Goal: Task Accomplishment & Management: Complete application form

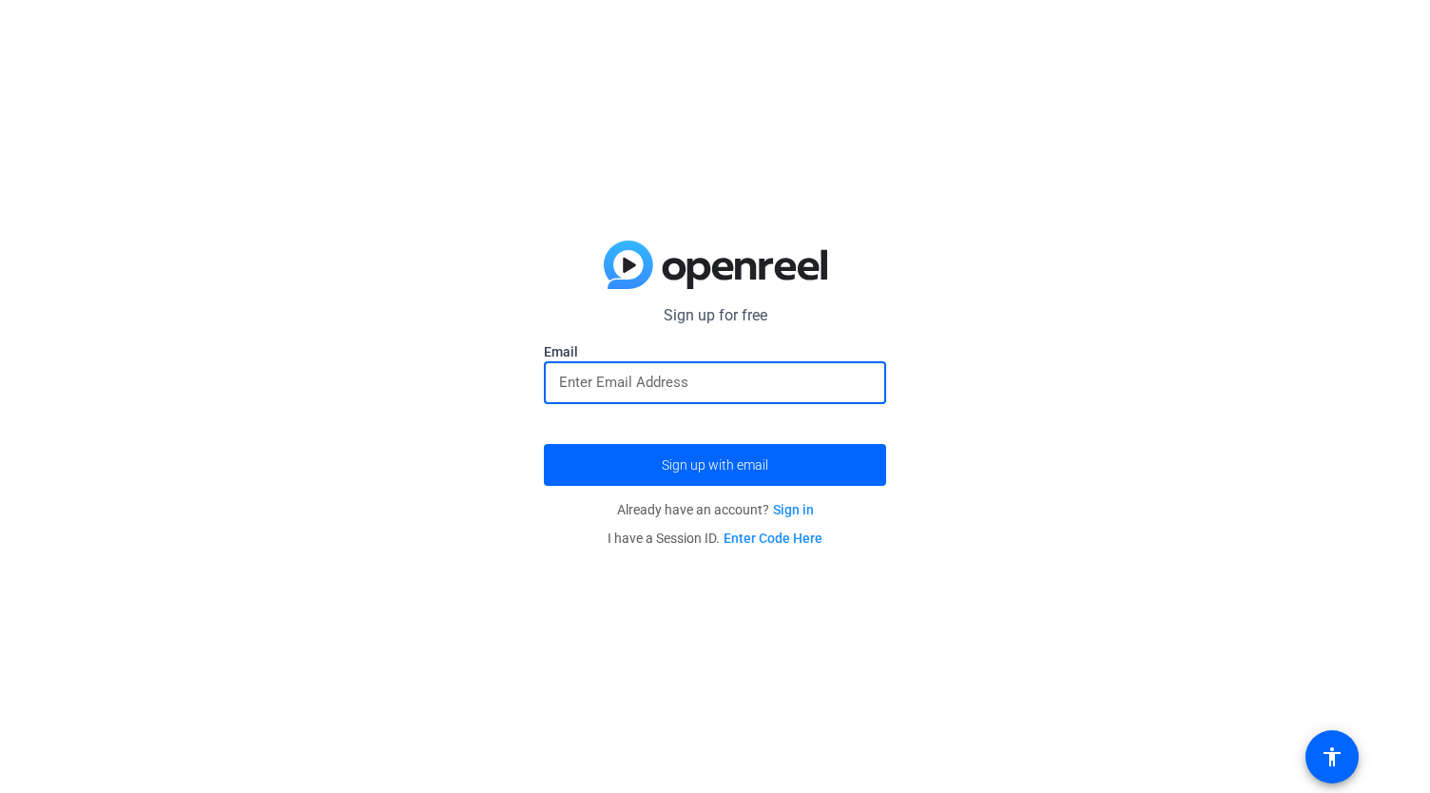
click at [740, 384] on input "email" at bounding box center [715, 382] width 312 height 23
type input "[EMAIL_ADDRESS][DOMAIN_NAME]"
click at [741, 456] on span "submit" at bounding box center [715, 465] width 342 height 46
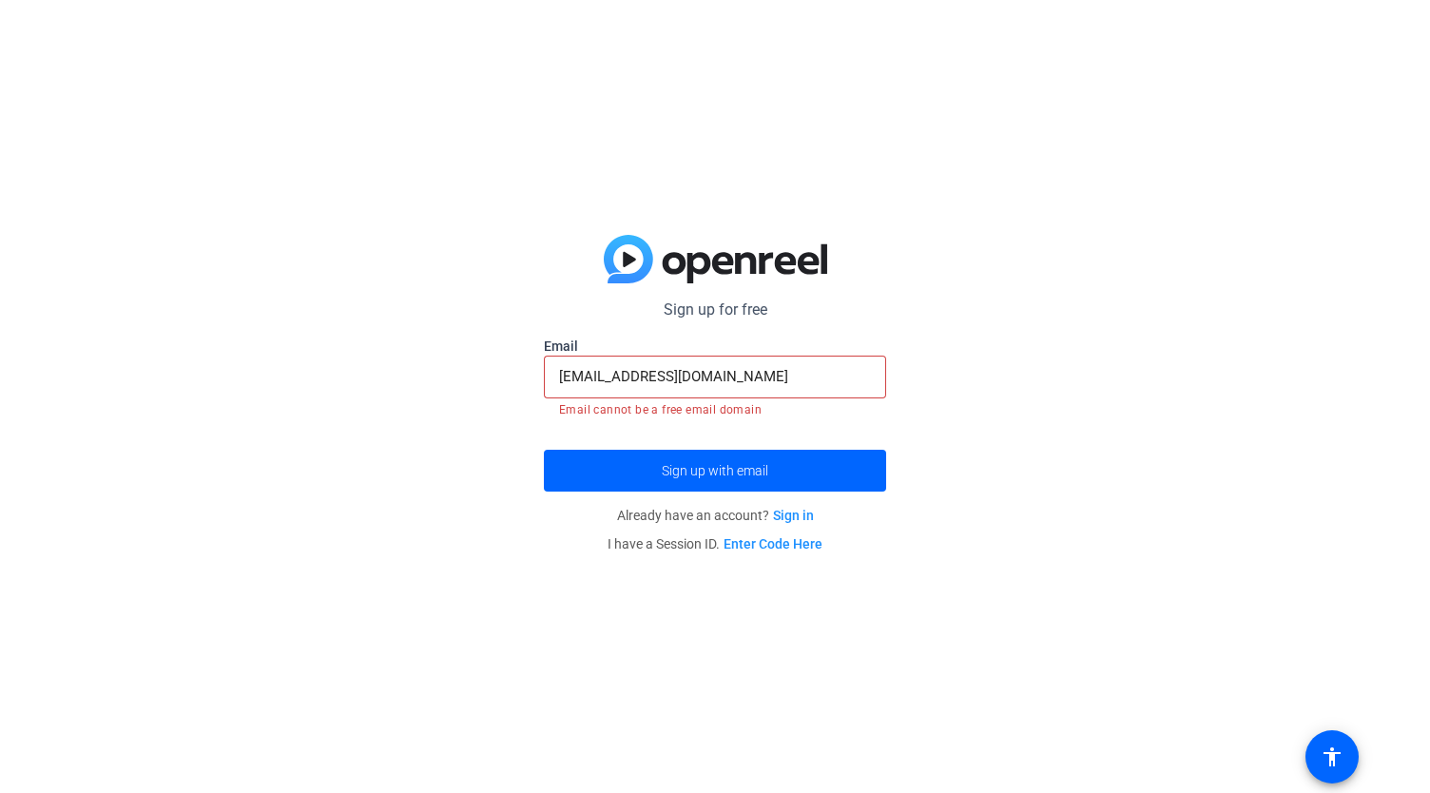
click at [795, 514] on link "Sign in" at bounding box center [793, 515] width 41 height 15
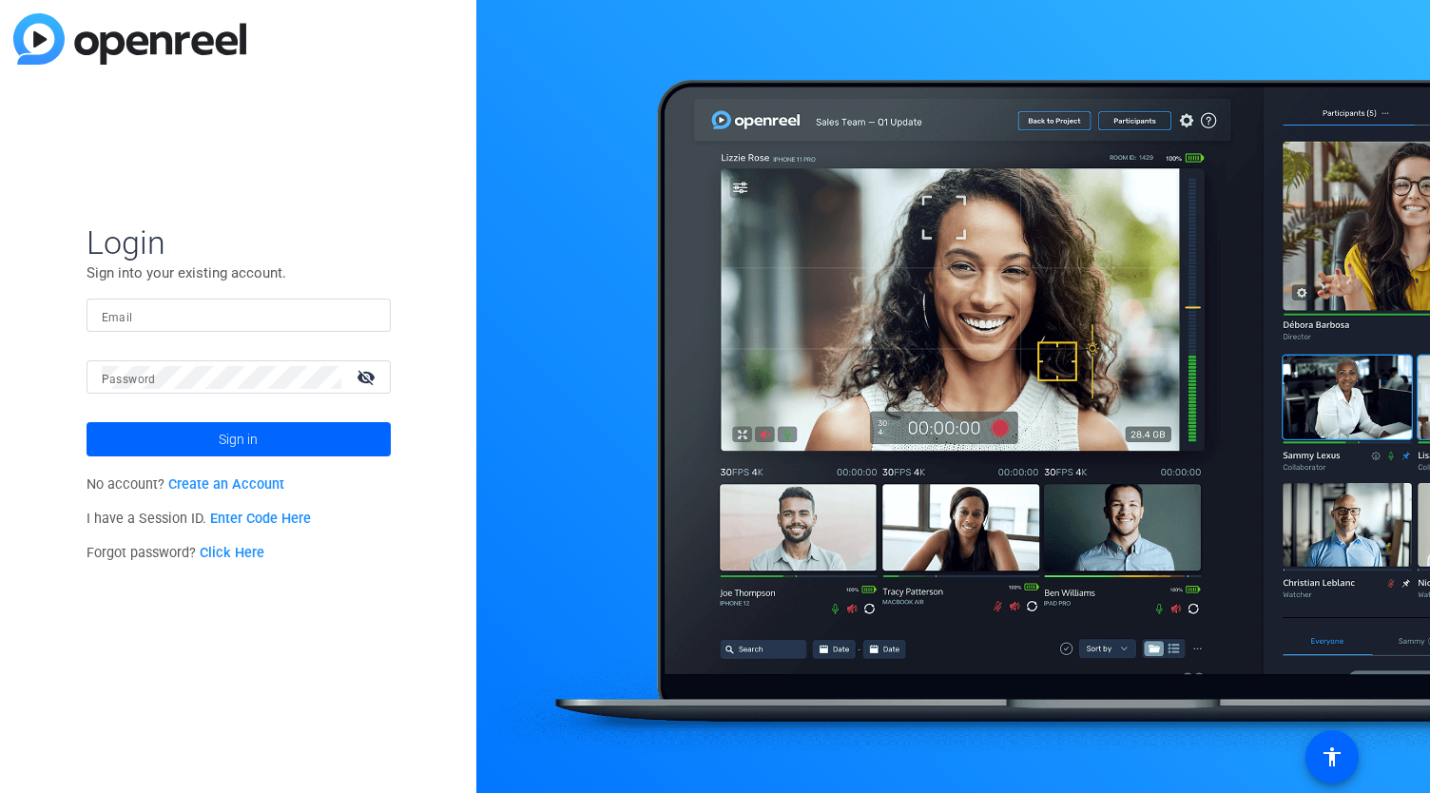
click at [245, 490] on link "Create an Account" at bounding box center [226, 484] width 116 height 16
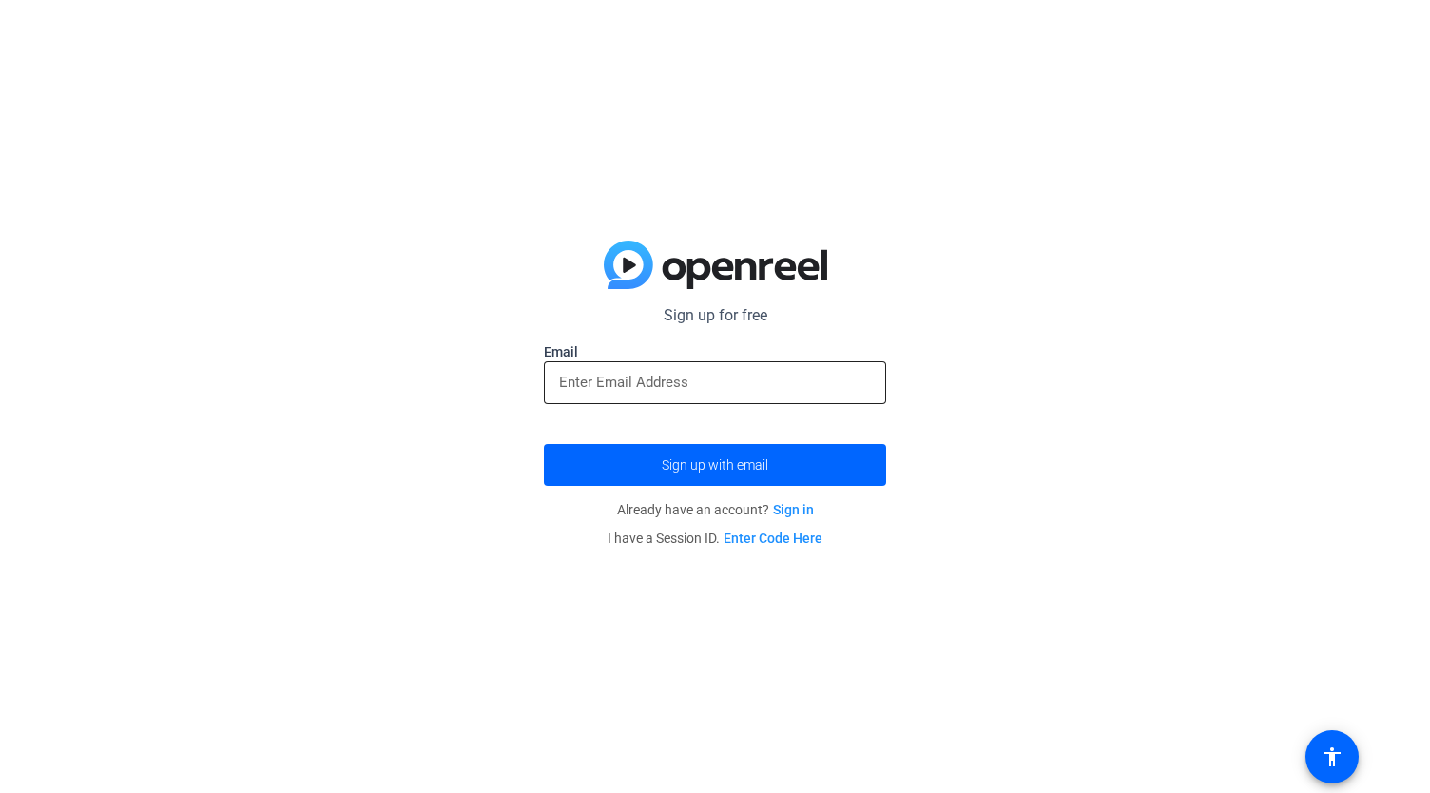
click at [645, 389] on input "email" at bounding box center [715, 382] width 312 height 23
type input "[EMAIL_ADDRESS][DOMAIN_NAME]"
click at [544, 444] on button "Sign up with email" at bounding box center [715, 465] width 342 height 42
